Goal: Check status: Check status

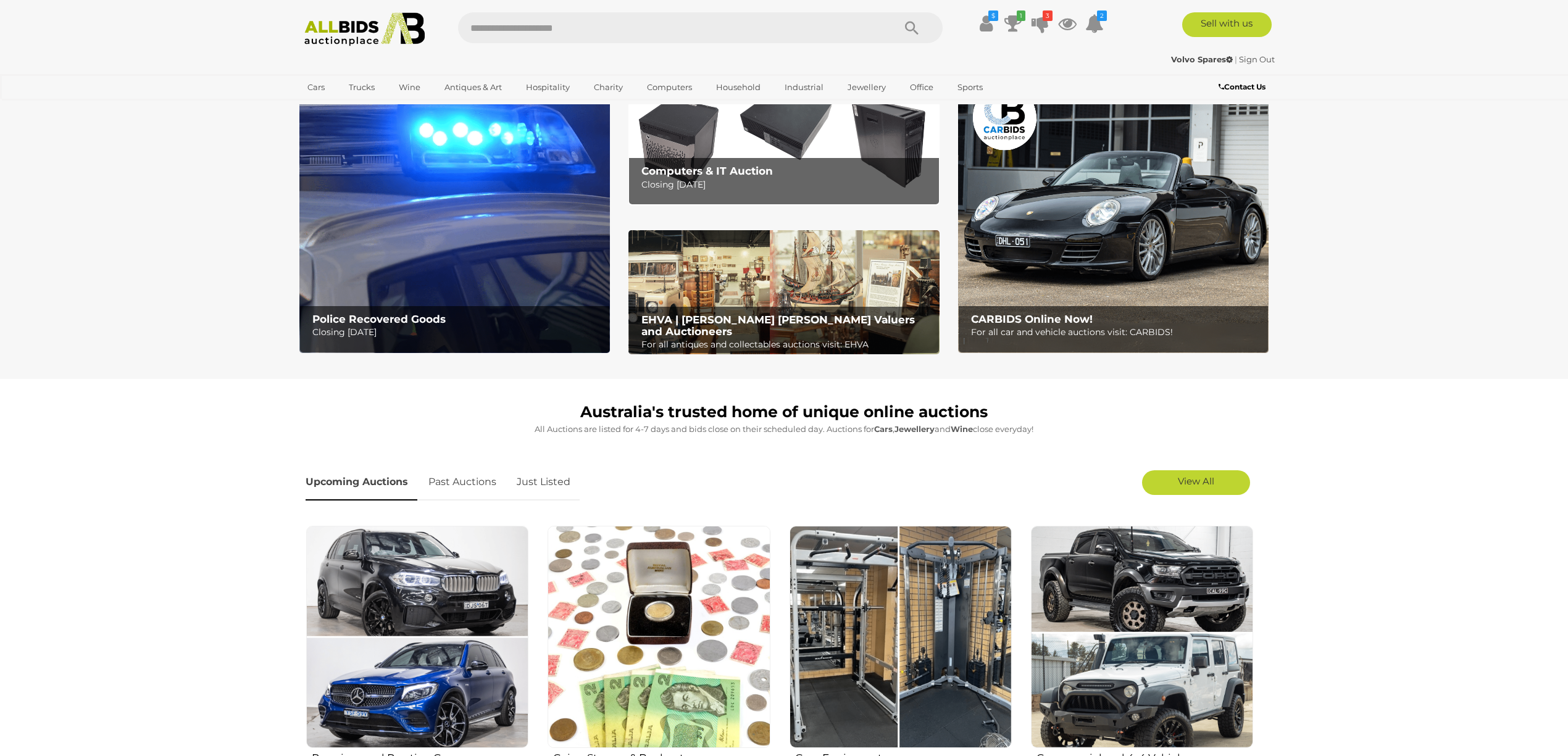
scroll to position [82, 0]
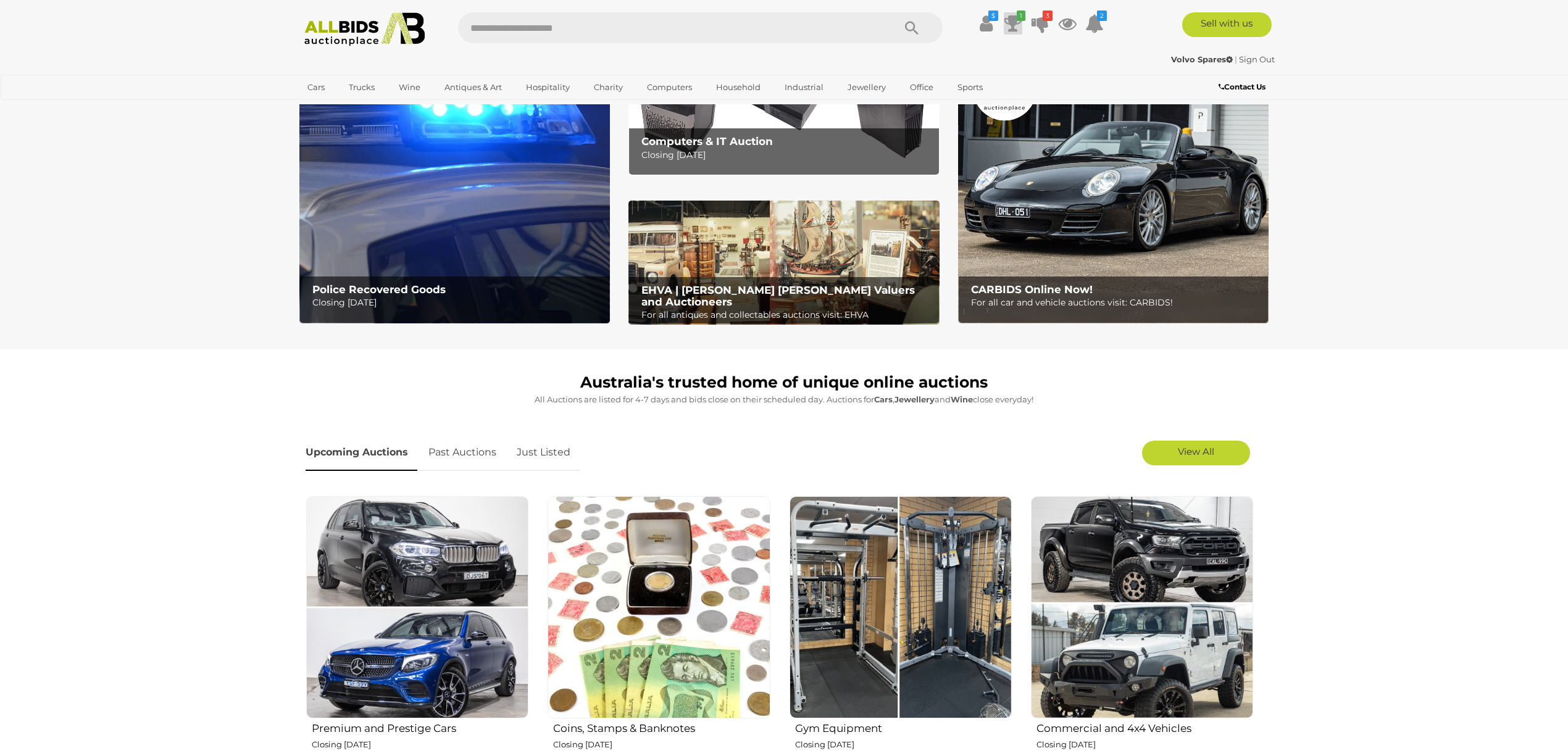
click at [1011, 20] on icon at bounding box center [1012, 23] width 18 height 23
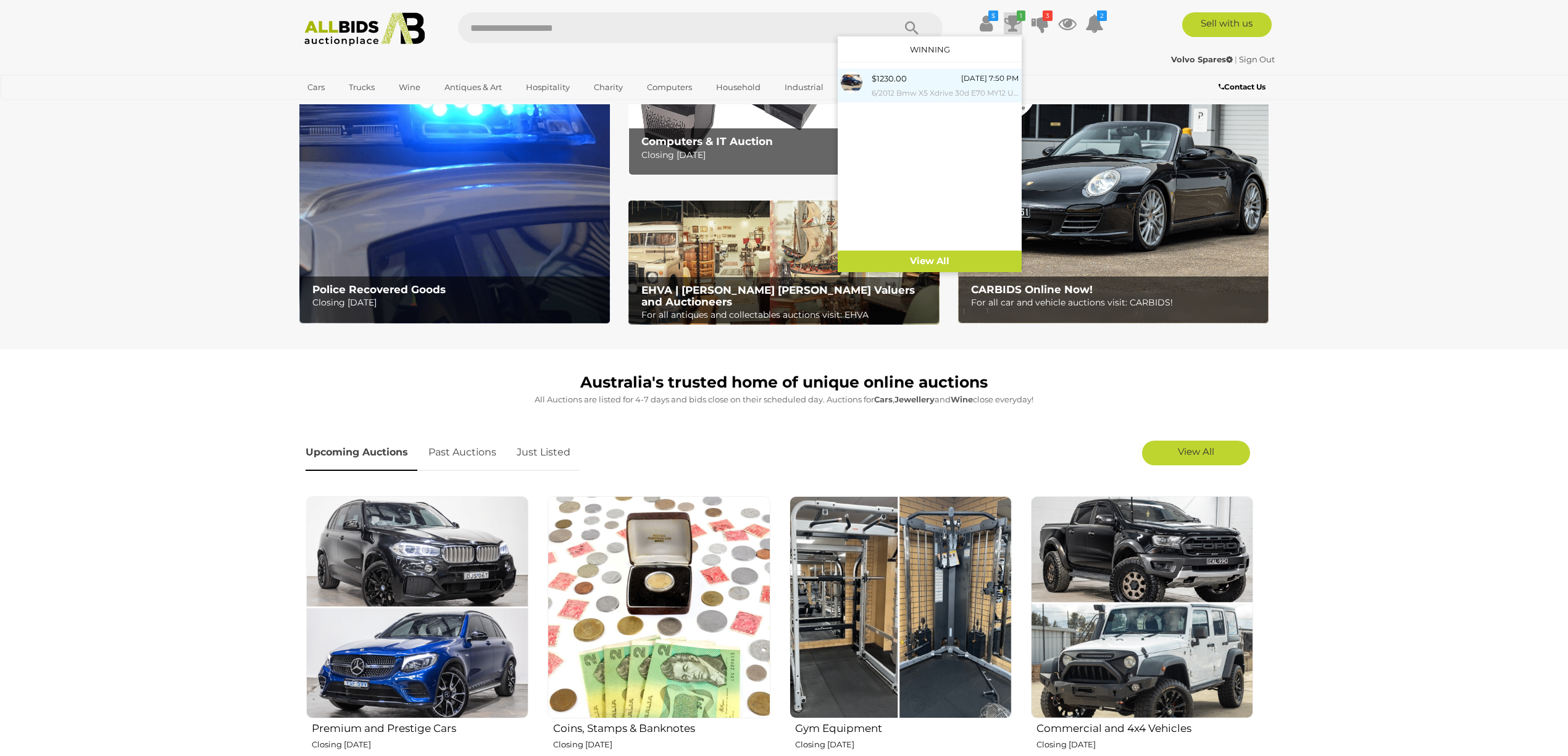
click at [891, 78] on div "$1230.00" at bounding box center [889, 79] width 35 height 14
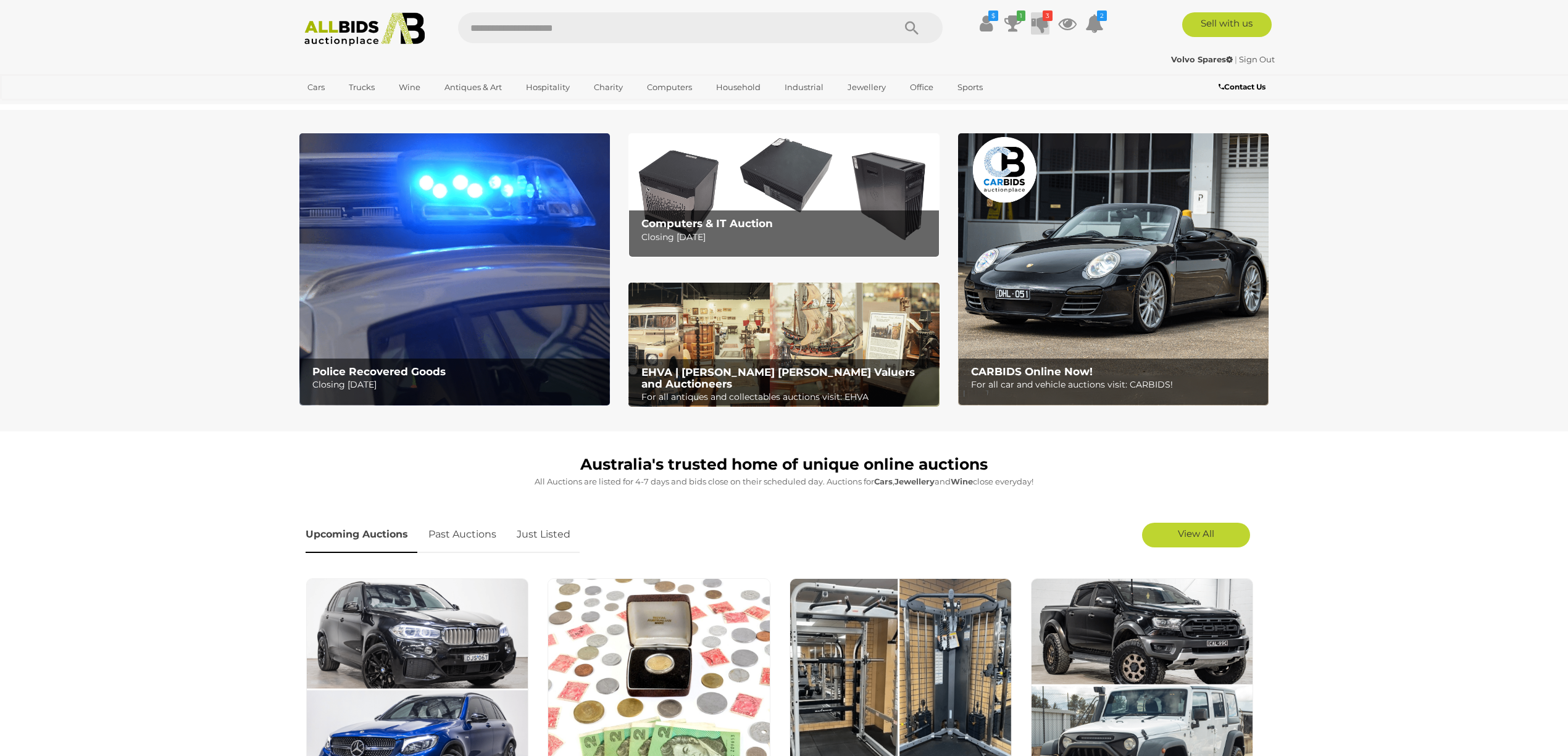
click at [1036, 21] on icon at bounding box center [1040, 23] width 18 height 23
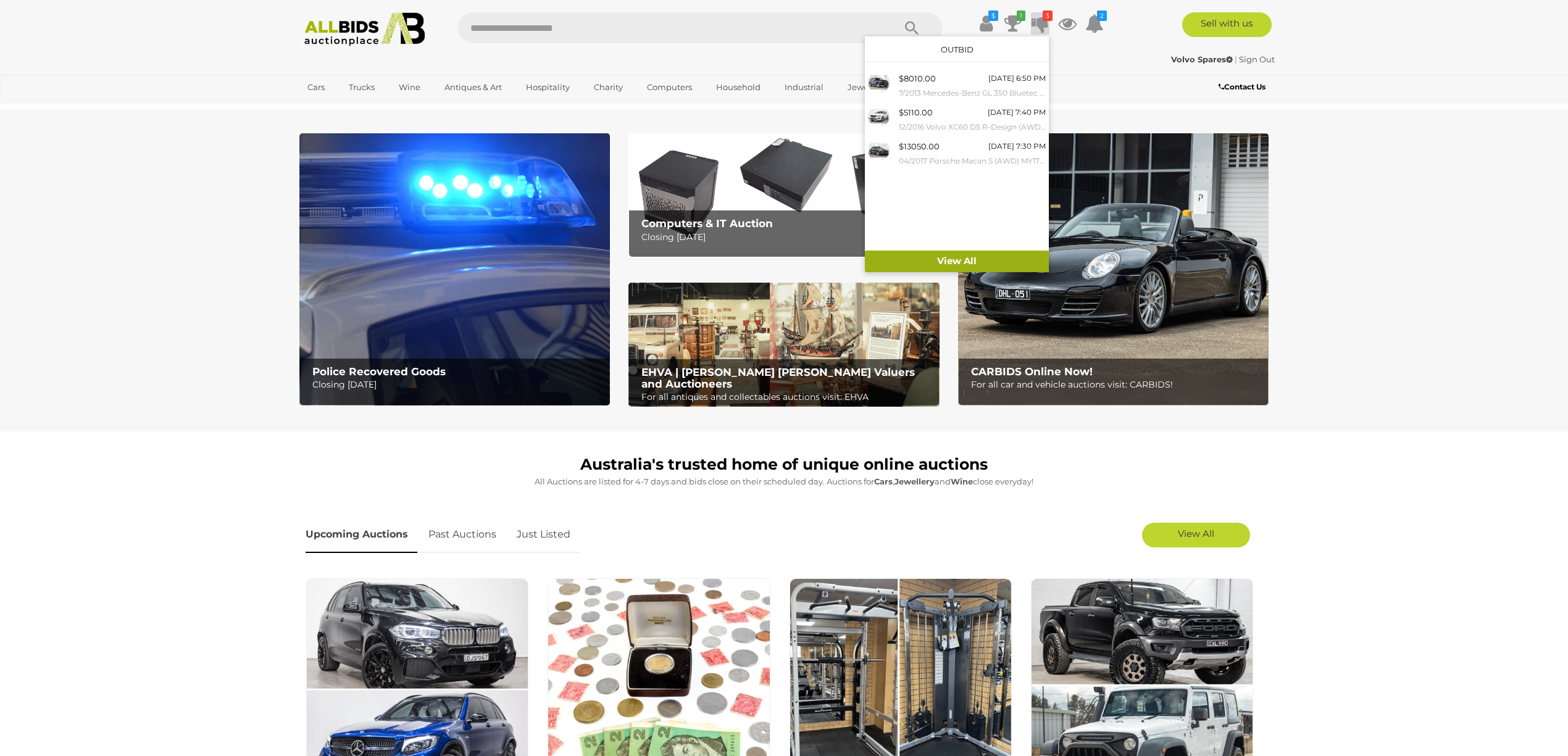
click at [957, 256] on link "View All" at bounding box center [957, 261] width 184 height 22
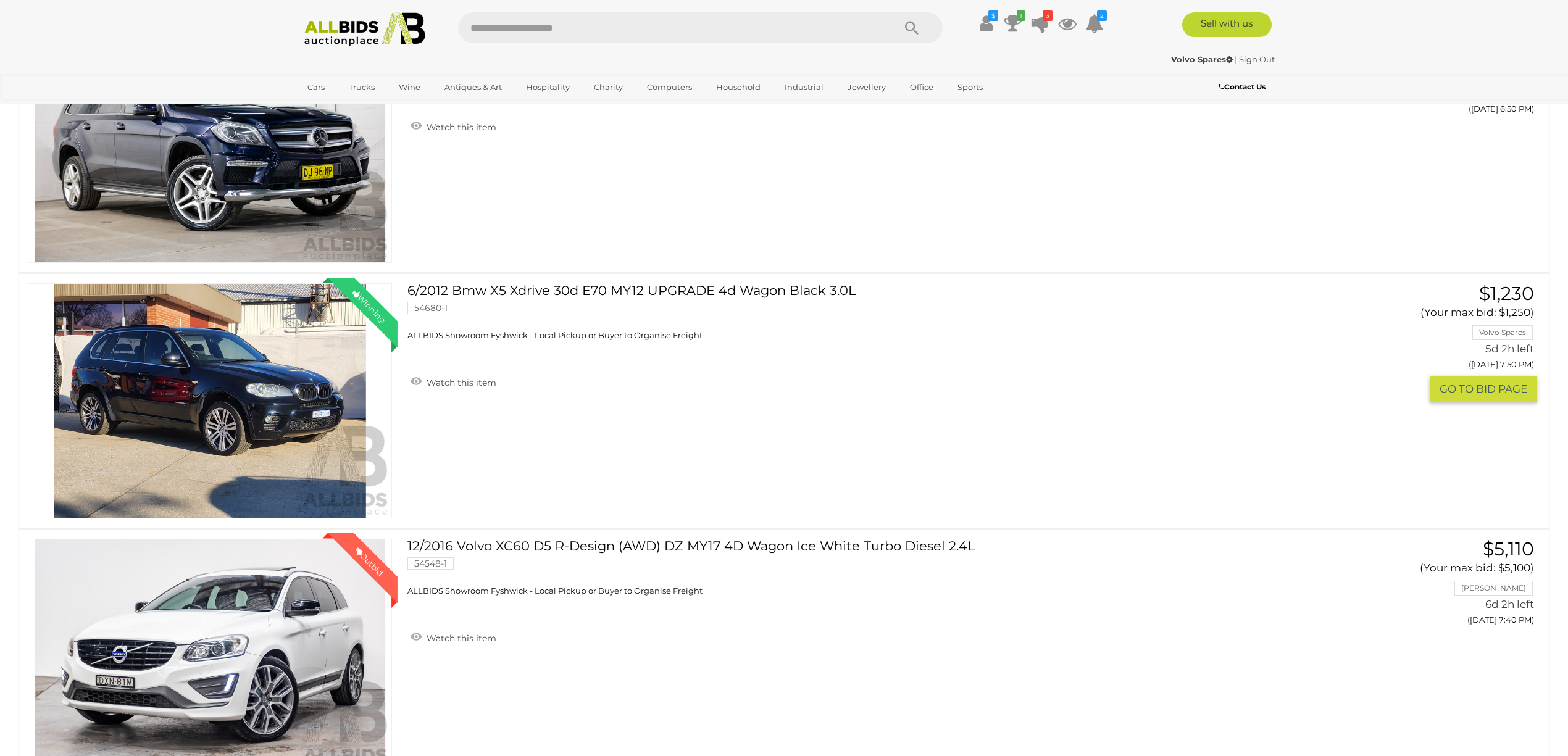
scroll to position [247, 0]
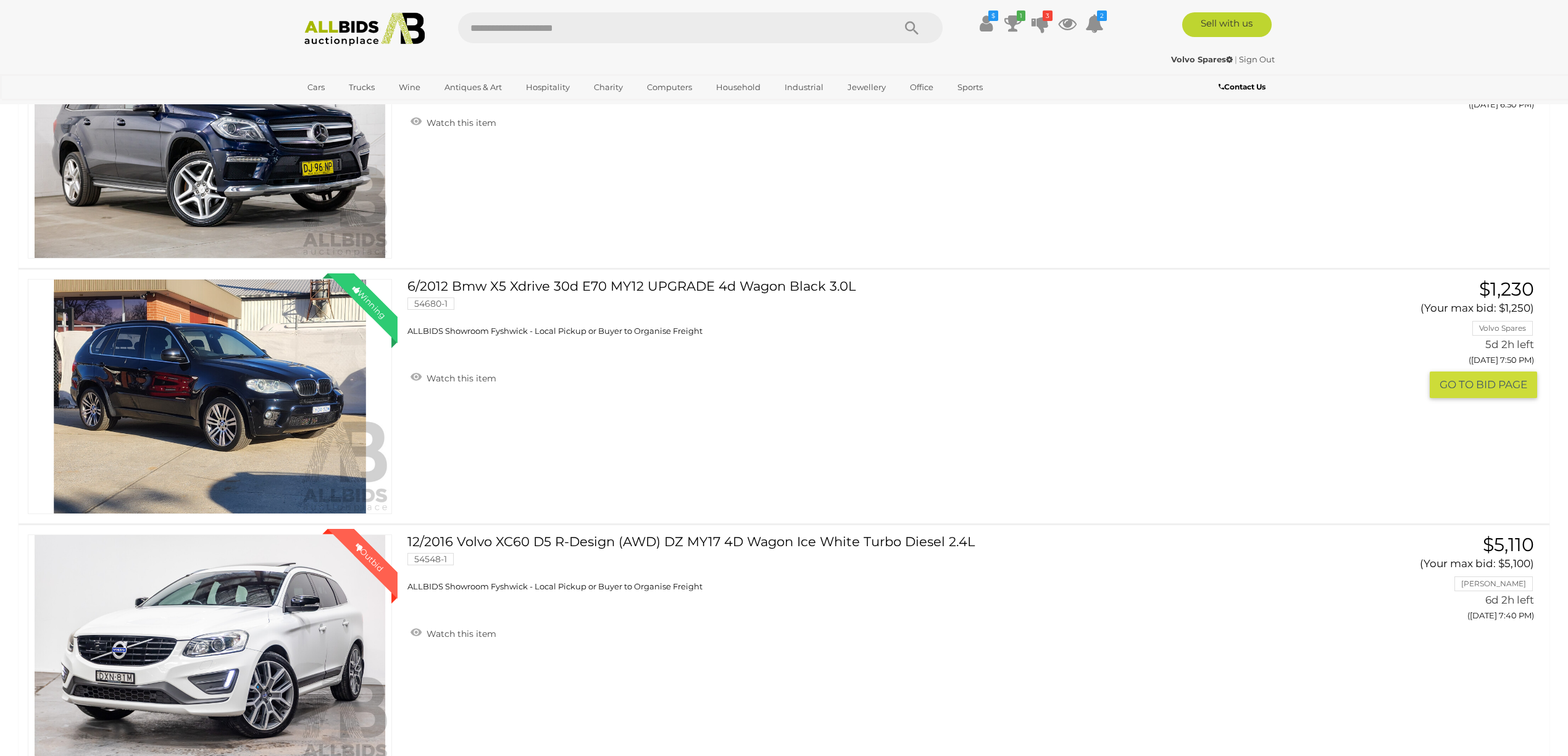
click at [160, 401] on img at bounding box center [210, 397] width 363 height 234
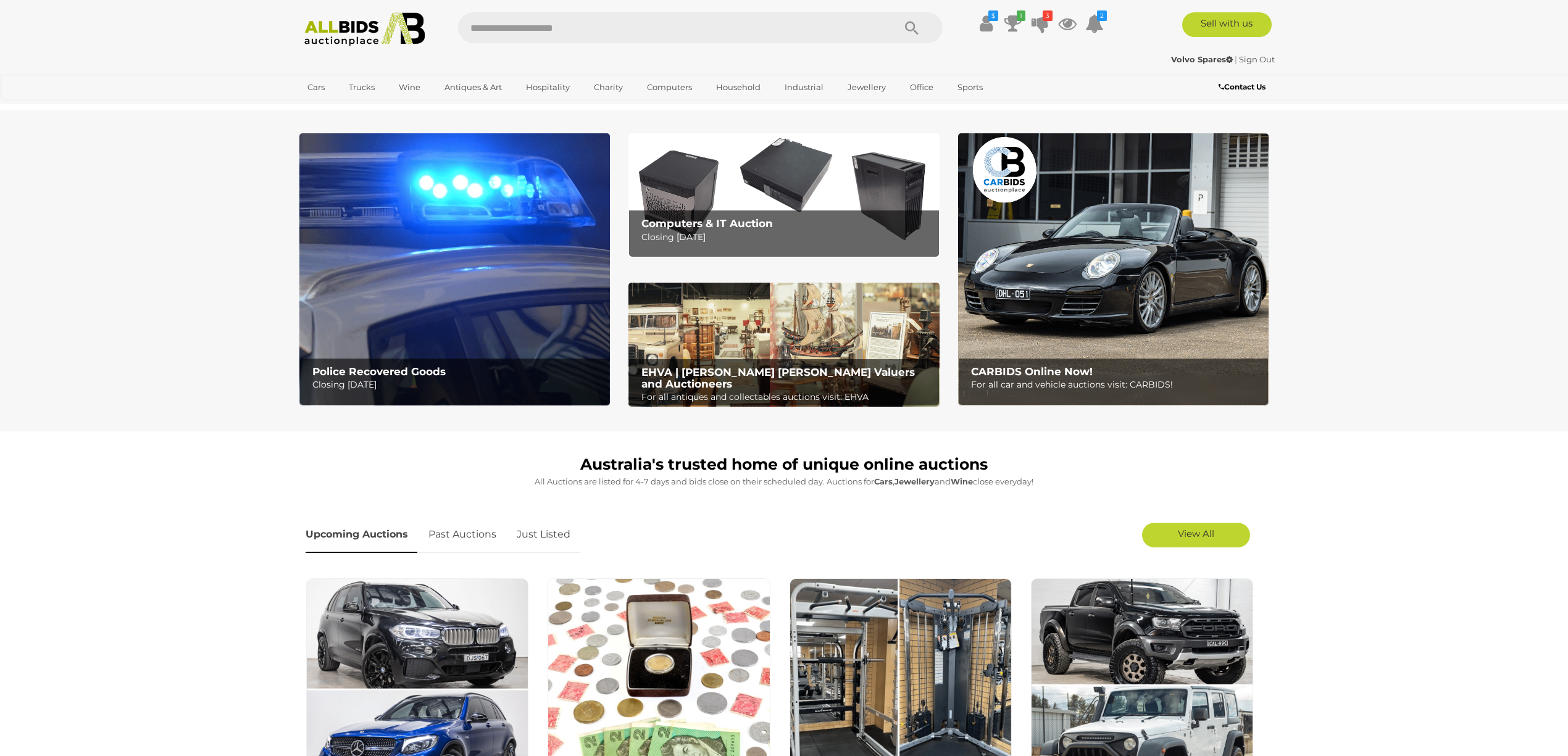
scroll to position [82, 0]
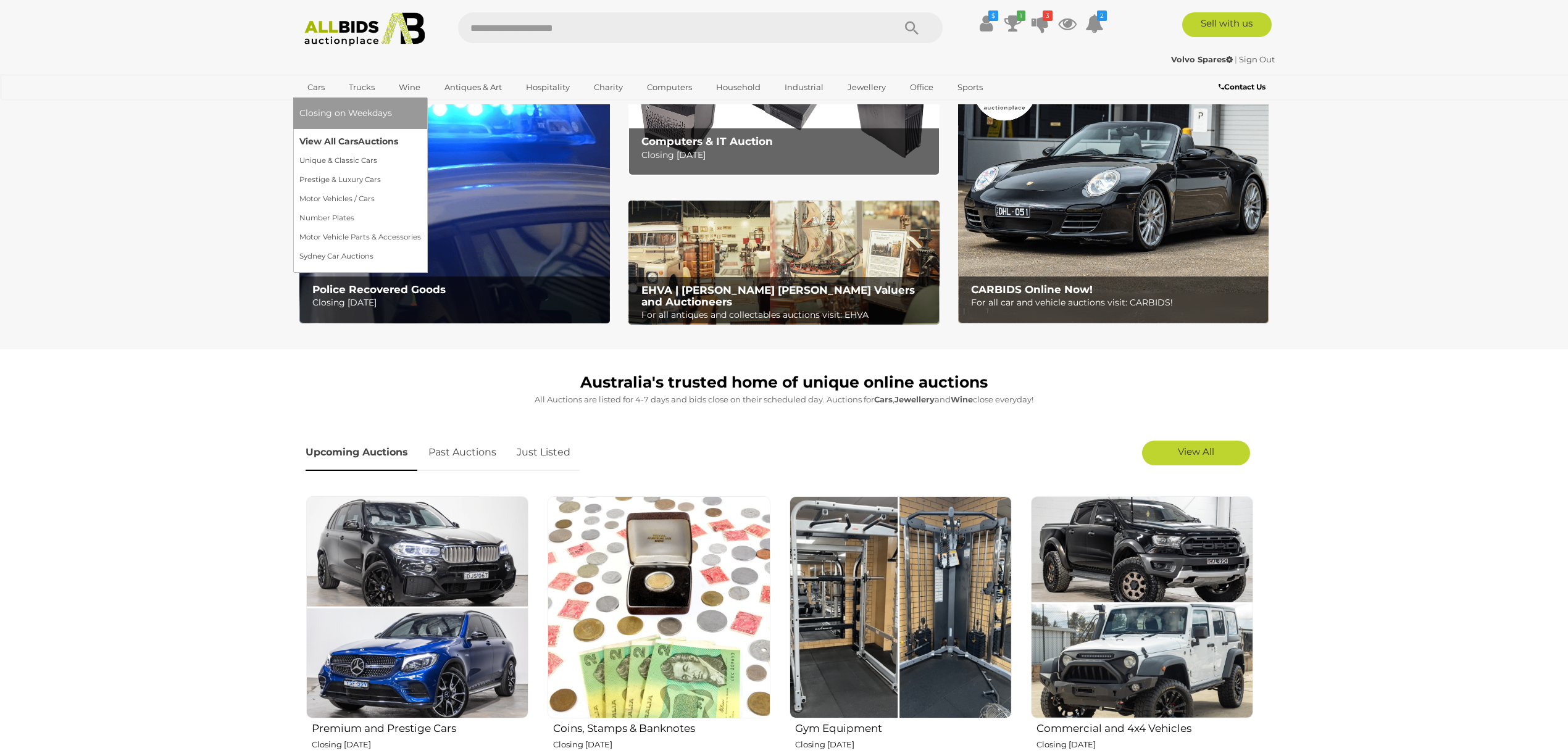
click at [329, 139] on link "View All Cars Auctions" at bounding box center [360, 141] width 122 height 19
